Goal: Entertainment & Leisure: Consume media (video, audio)

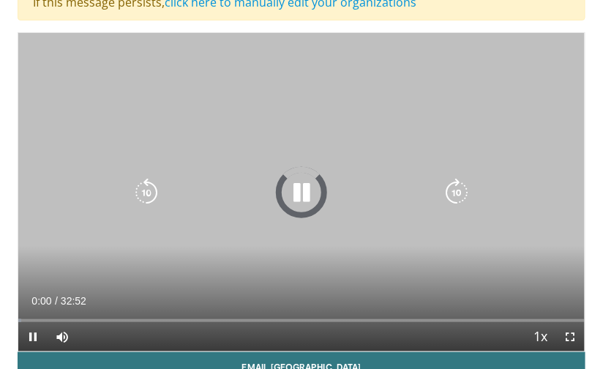
scroll to position [141, 0]
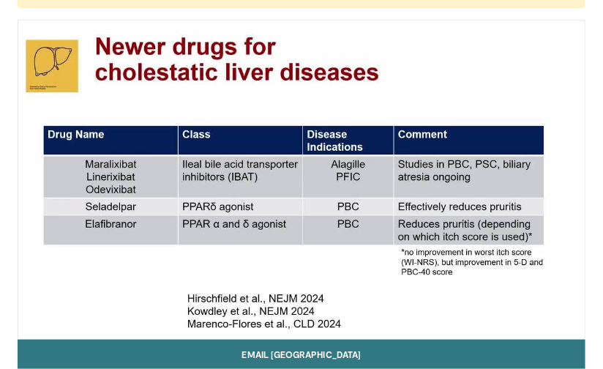
click at [549, 174] on div "10 seconds Tap to unmute" at bounding box center [301, 179] width 567 height 318
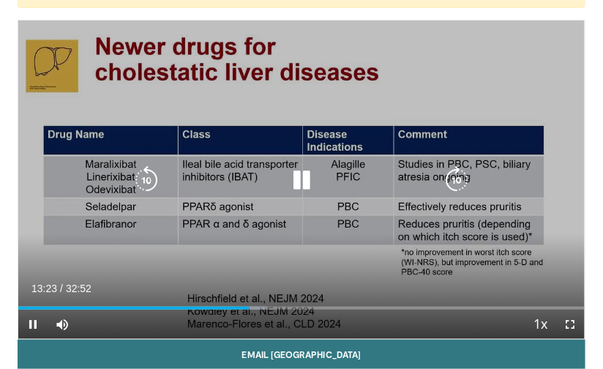
click at [549, 168] on div "10 seconds Tap to unmute" at bounding box center [301, 179] width 567 height 318
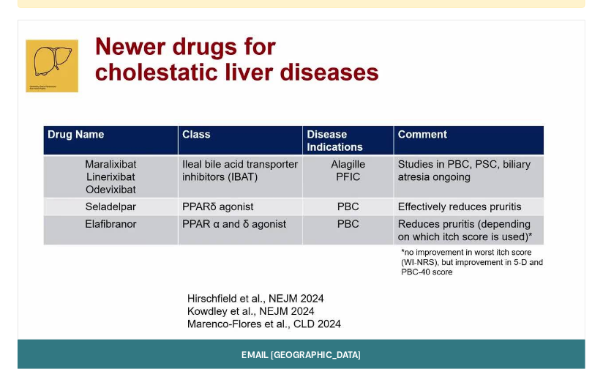
click at [515, 215] on div "10 seconds Tap to unmute" at bounding box center [301, 179] width 567 height 318
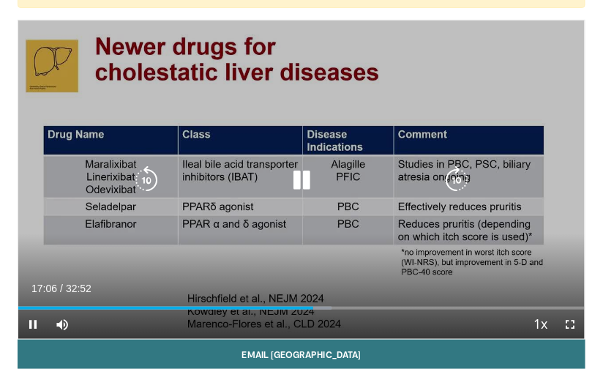
click at [141, 183] on icon "Video Player" at bounding box center [146, 179] width 29 height 29
click at [146, 171] on icon "Video Player" at bounding box center [146, 179] width 29 height 29
click at [146, 173] on icon "Video Player" at bounding box center [146, 179] width 29 height 29
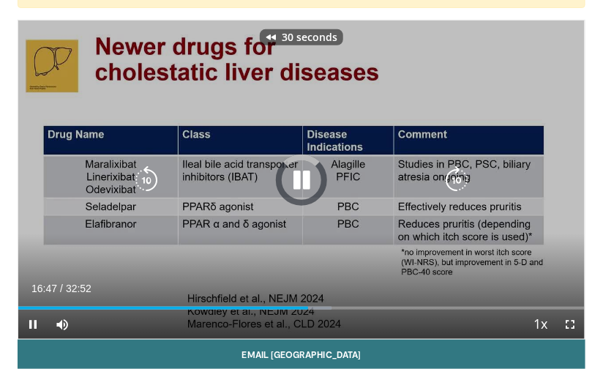
click at [145, 179] on icon "Video Player" at bounding box center [146, 179] width 29 height 29
click at [478, 246] on div "40 seconds Tap to unmute" at bounding box center [301, 179] width 567 height 318
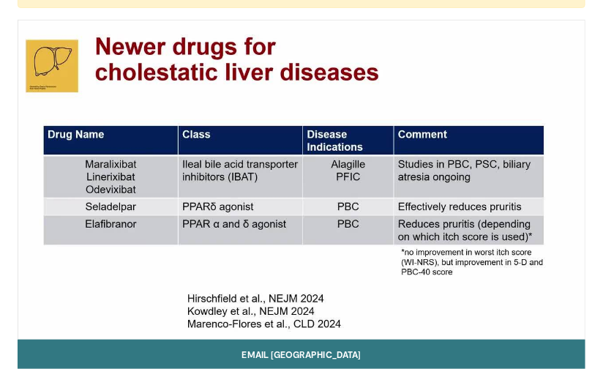
click at [316, 176] on icon "Video Player" at bounding box center [301, 179] width 29 height 29
